Goal: Find specific page/section: Find specific page/section

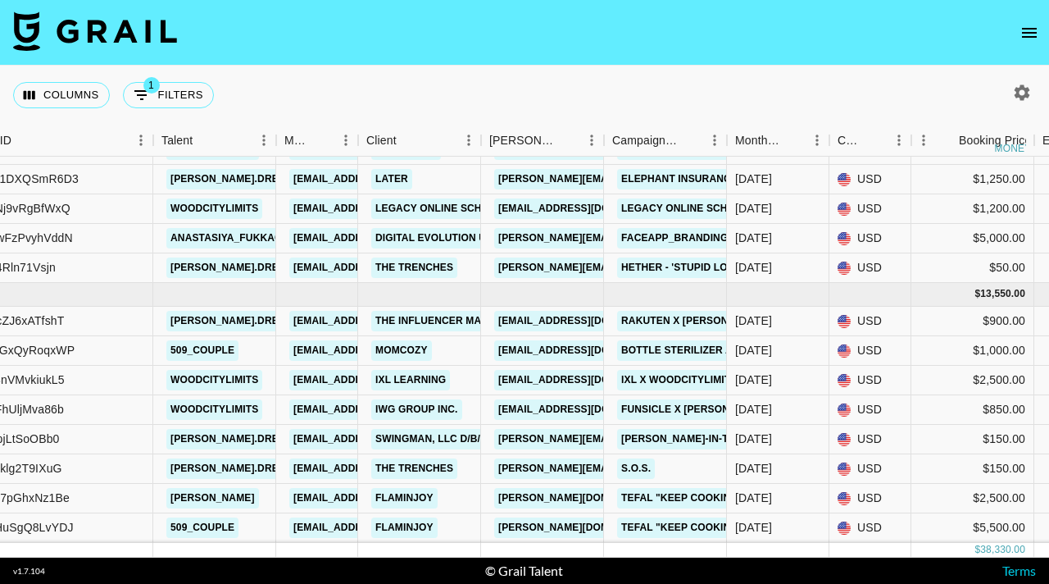
scroll to position [447, 189]
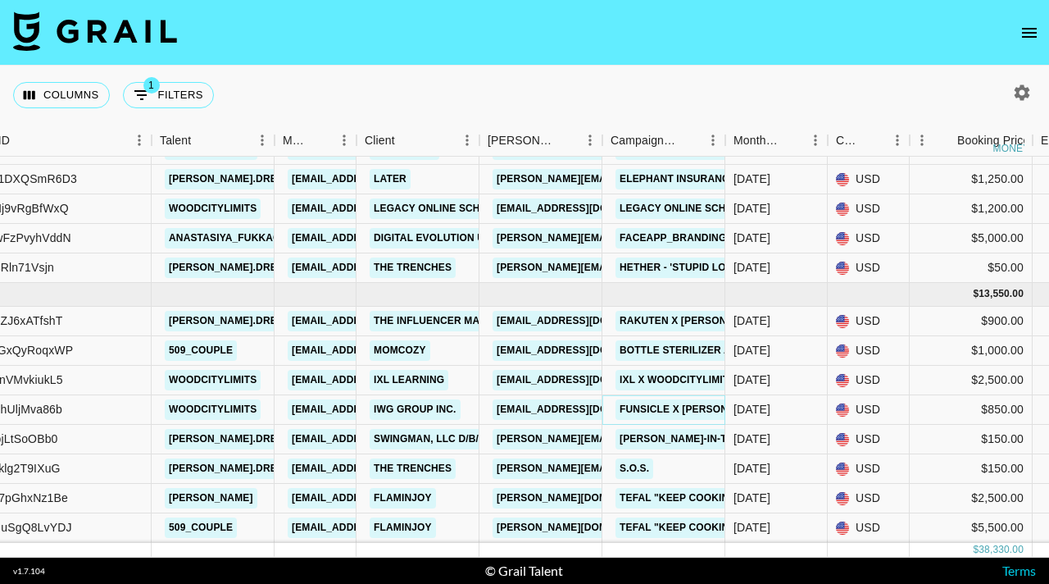
click at [643, 405] on link "Funsicle x [PERSON_NAME]" at bounding box center [693, 409] width 155 height 20
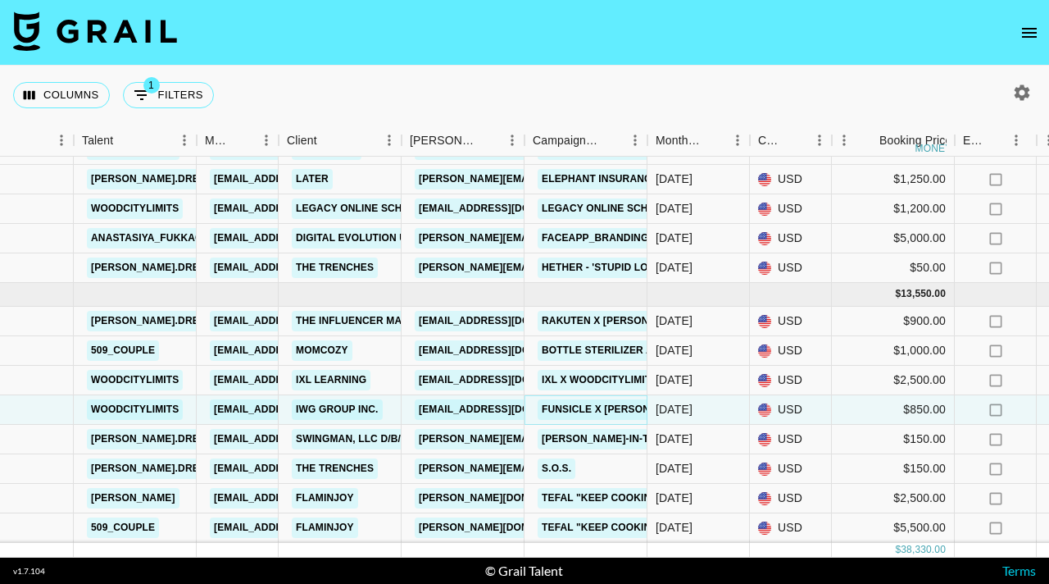
scroll to position [447, 269]
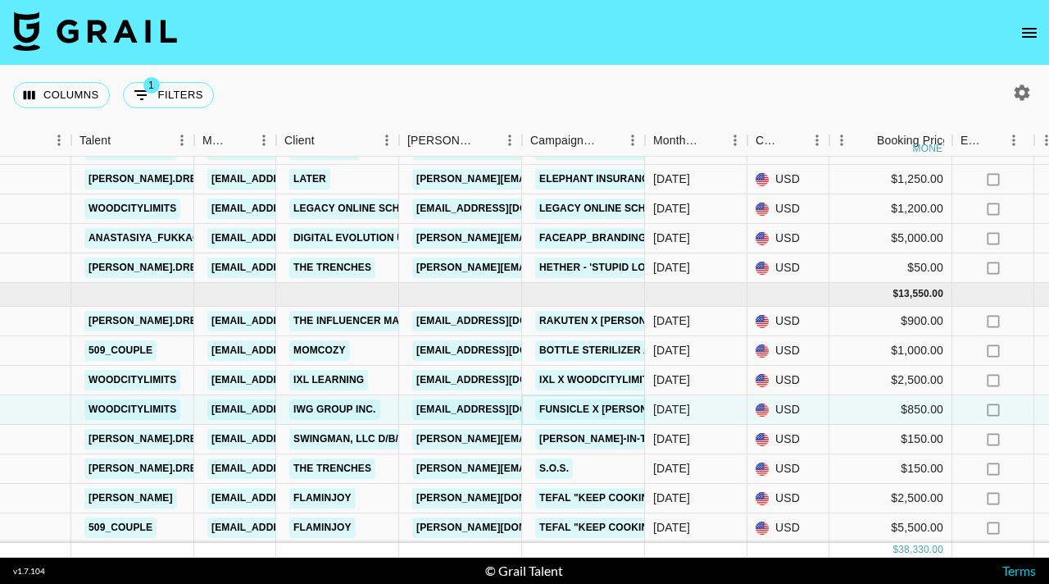
click at [571, 411] on link "Funsicle x [PERSON_NAME]" at bounding box center [612, 409] width 155 height 20
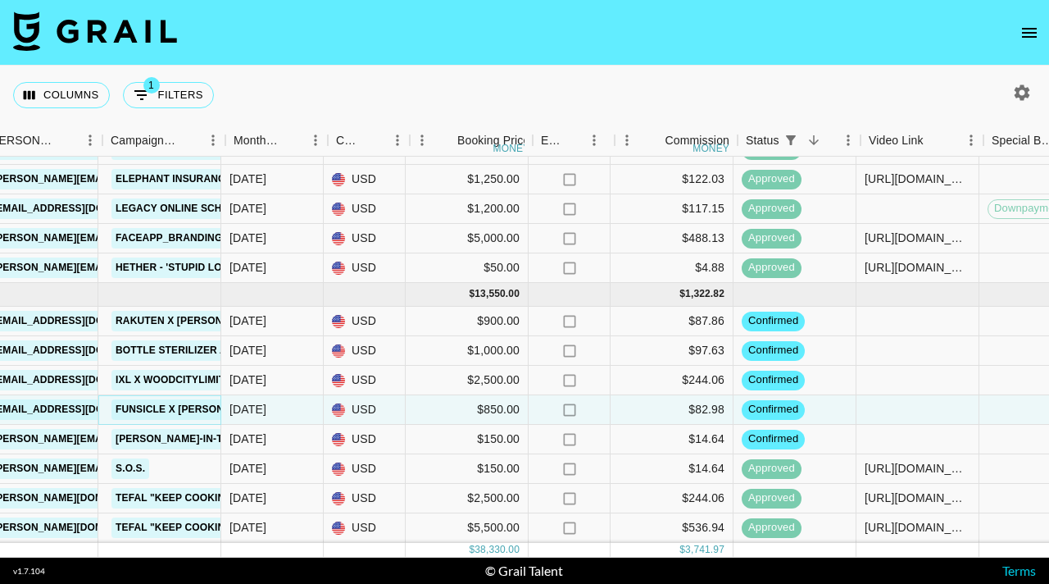
scroll to position [447, 689]
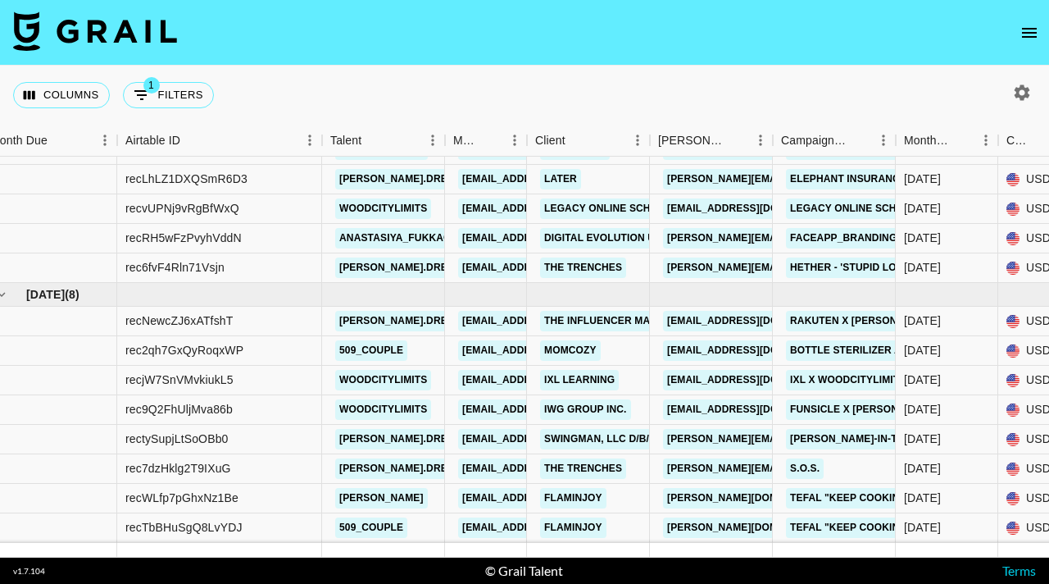
scroll to position [447, 22]
